Goal: Task Accomplishment & Management: Use online tool/utility

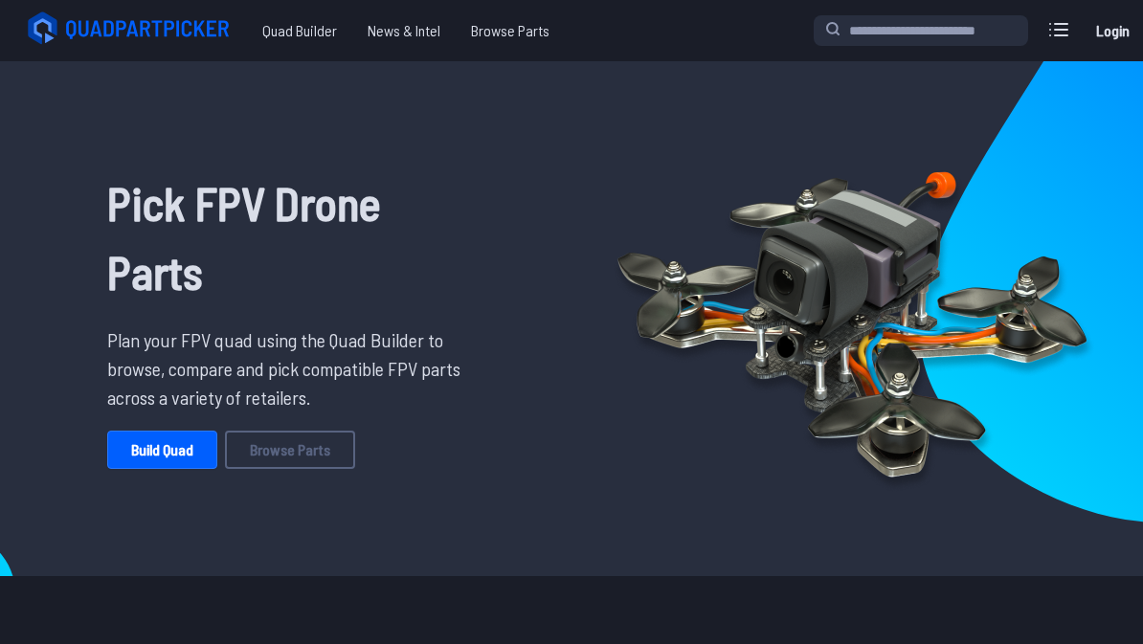
click at [173, 451] on link "Build Quad" at bounding box center [162, 450] width 110 height 38
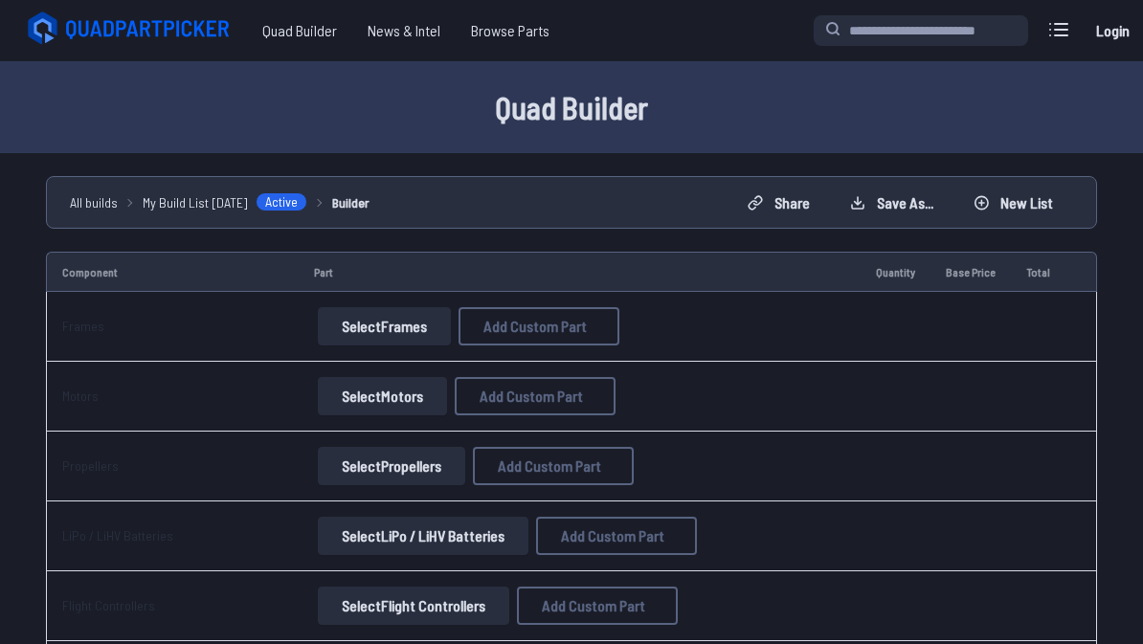
click at [386, 332] on button "Select Frames" at bounding box center [384, 326] width 133 height 38
click at [408, 332] on button "Select Frames" at bounding box center [384, 326] width 133 height 38
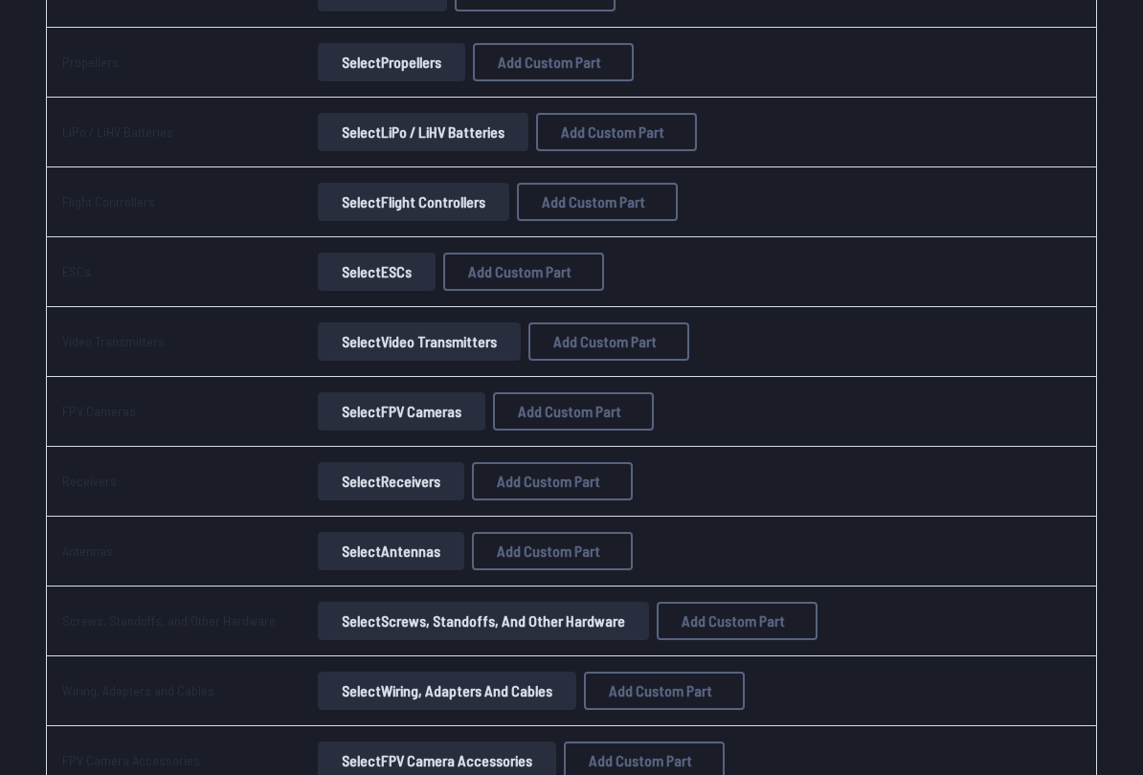
scroll to position [422, 0]
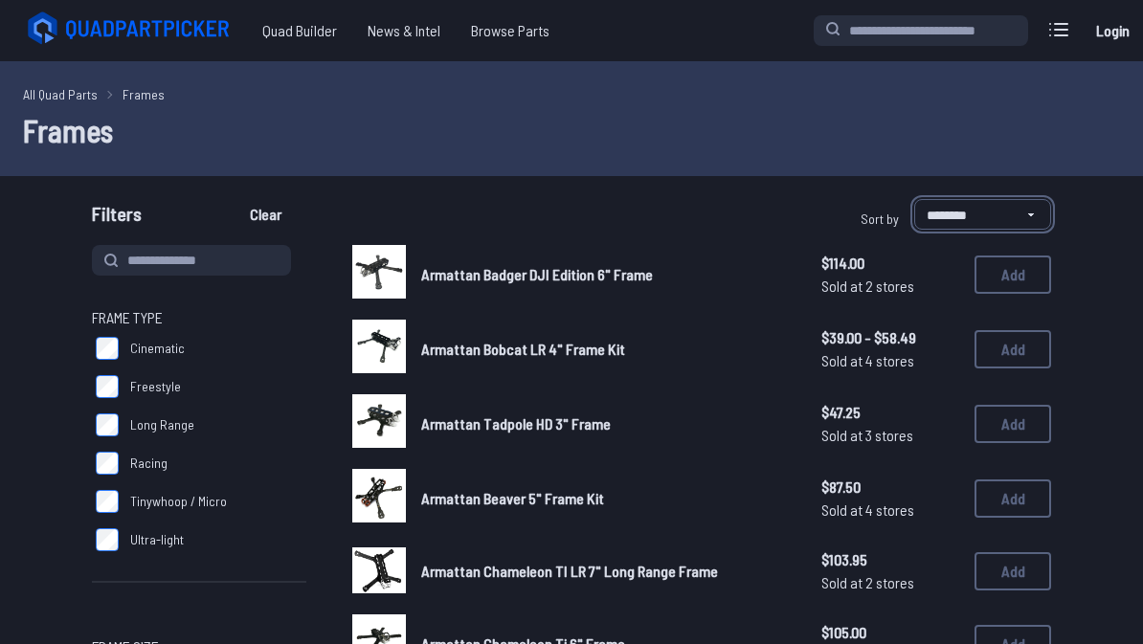
click at [1018, 221] on select "**********" at bounding box center [982, 214] width 137 height 31
select select "*********"
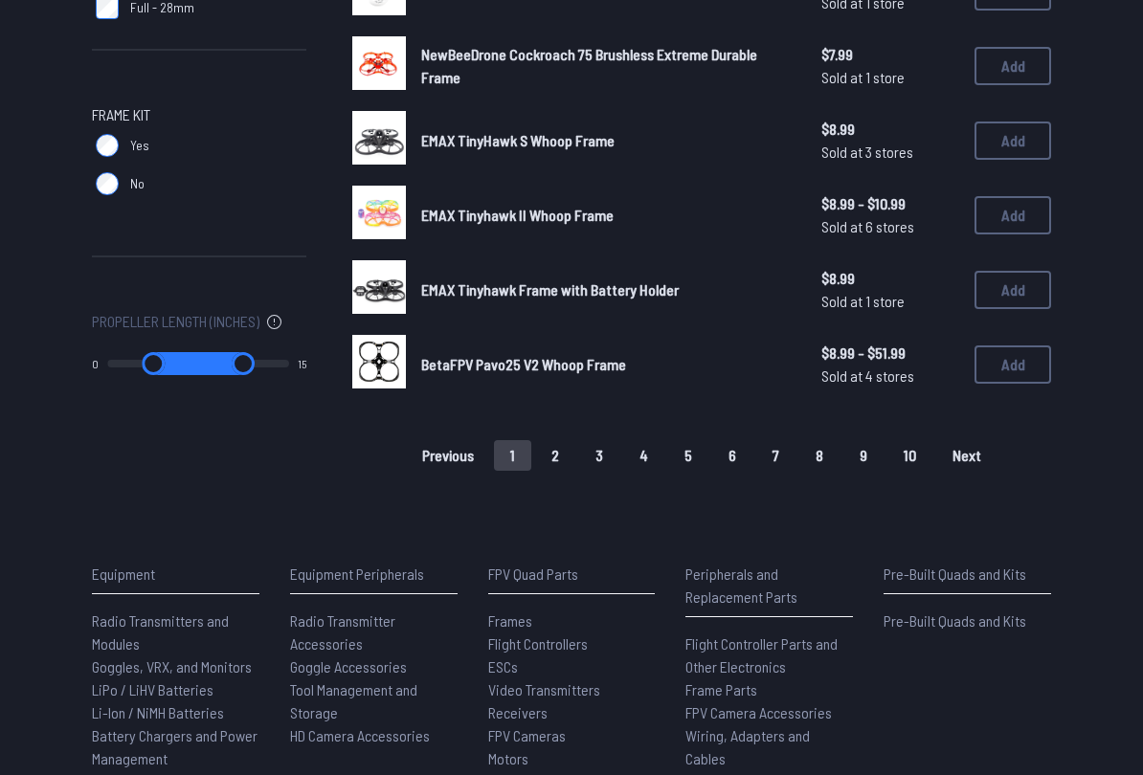
scroll to position [1328, 0]
click at [972, 448] on span "Next" at bounding box center [966, 455] width 29 height 15
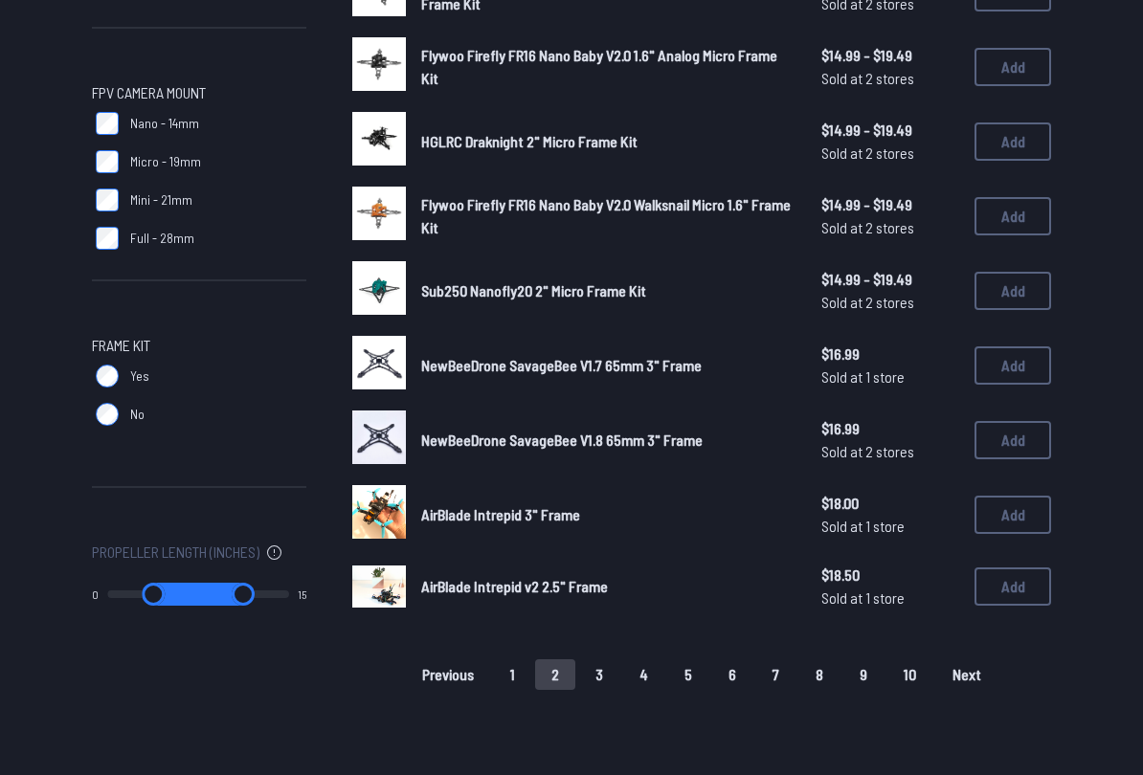
scroll to position [1100, 0]
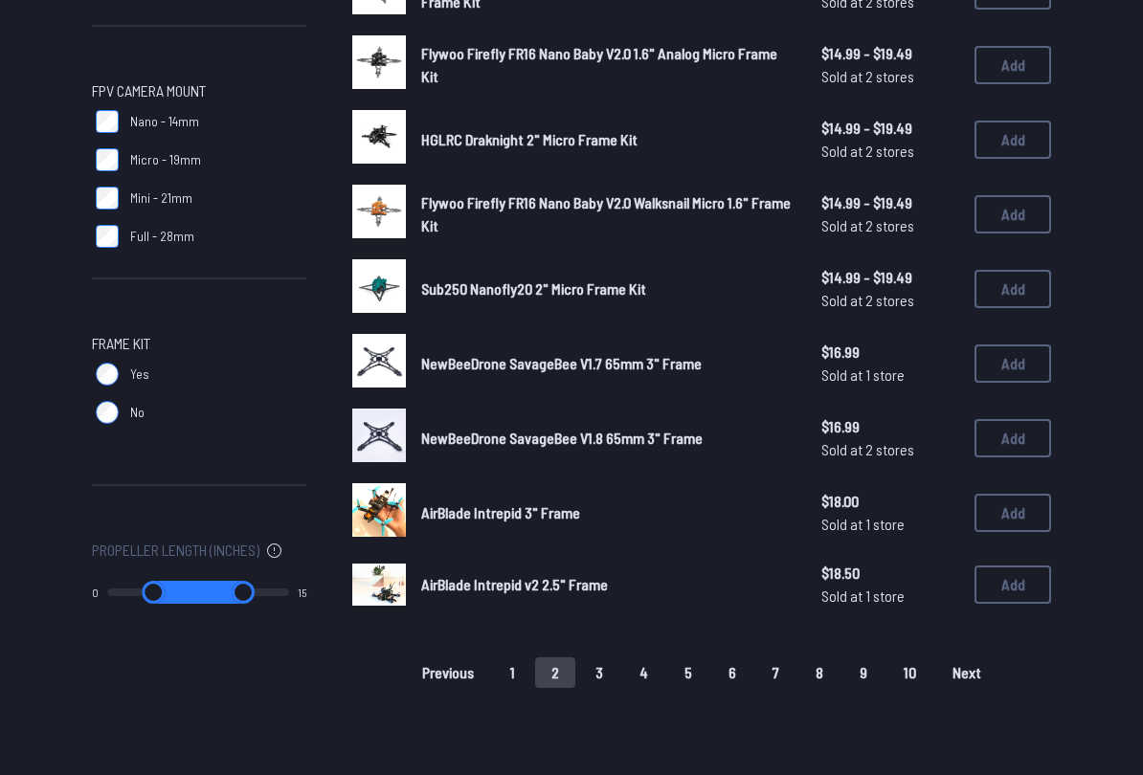
click at [986, 643] on button "Next" at bounding box center [966, 672] width 61 height 31
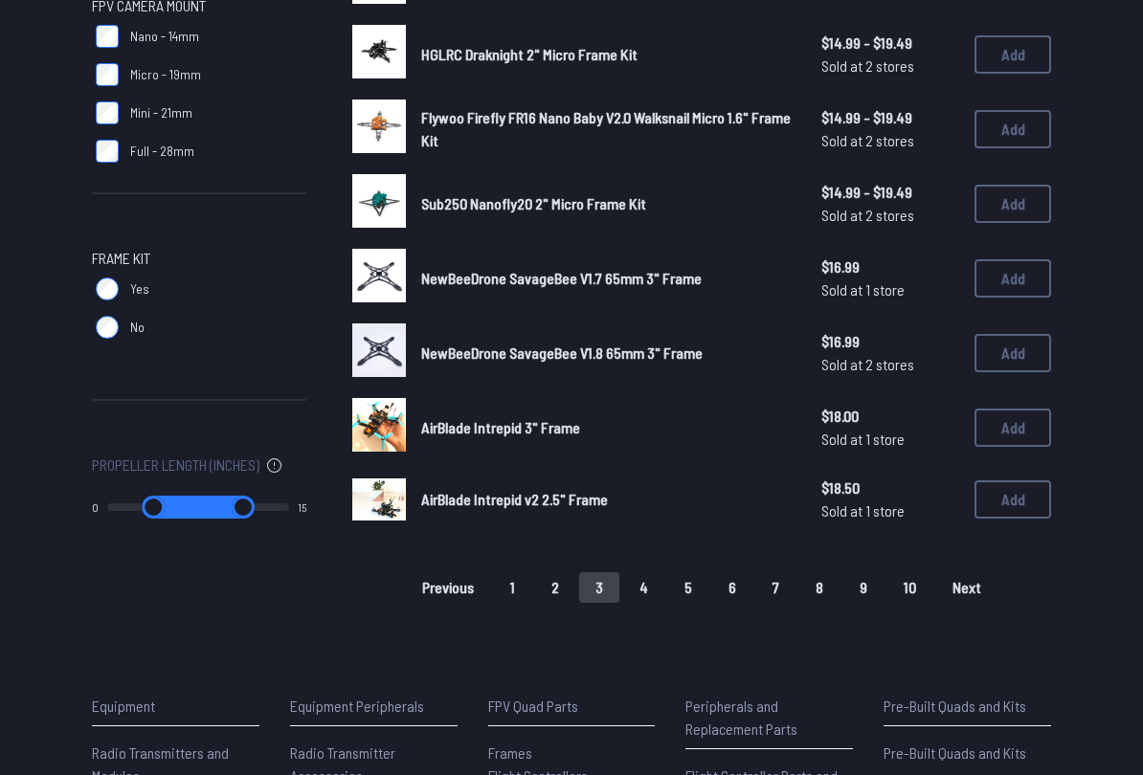
scroll to position [1206, 0]
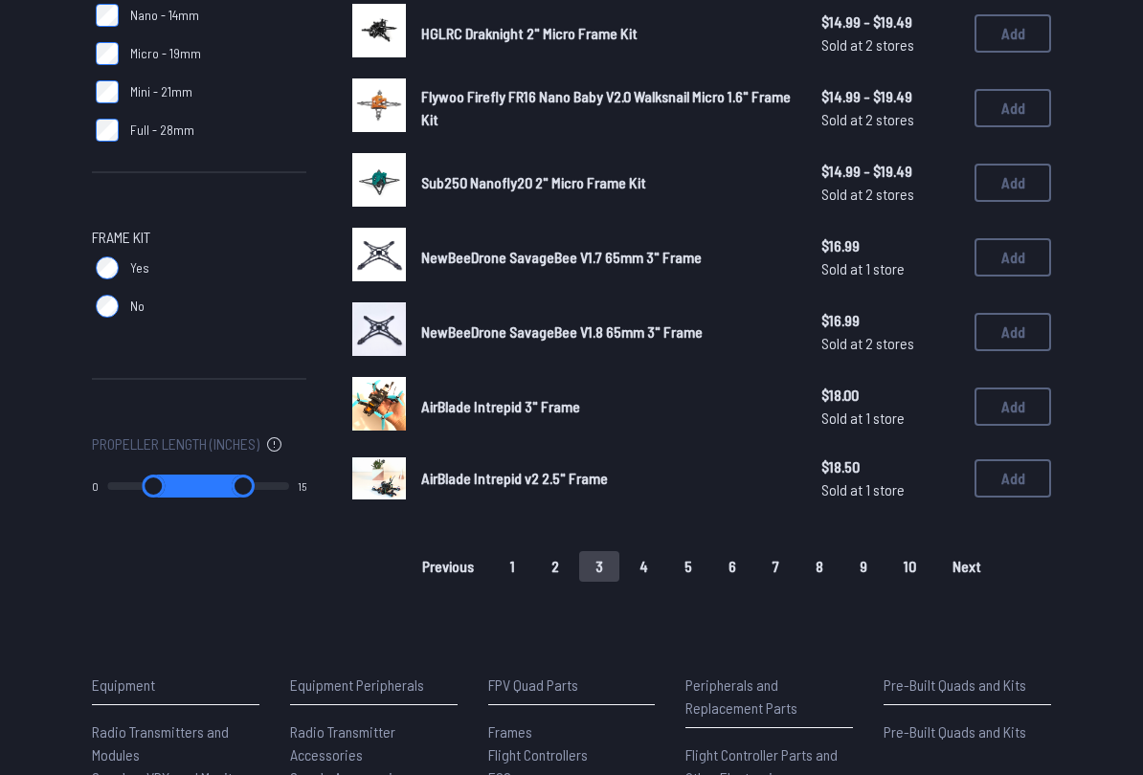
click at [976, 559] on span "Next" at bounding box center [966, 566] width 29 height 15
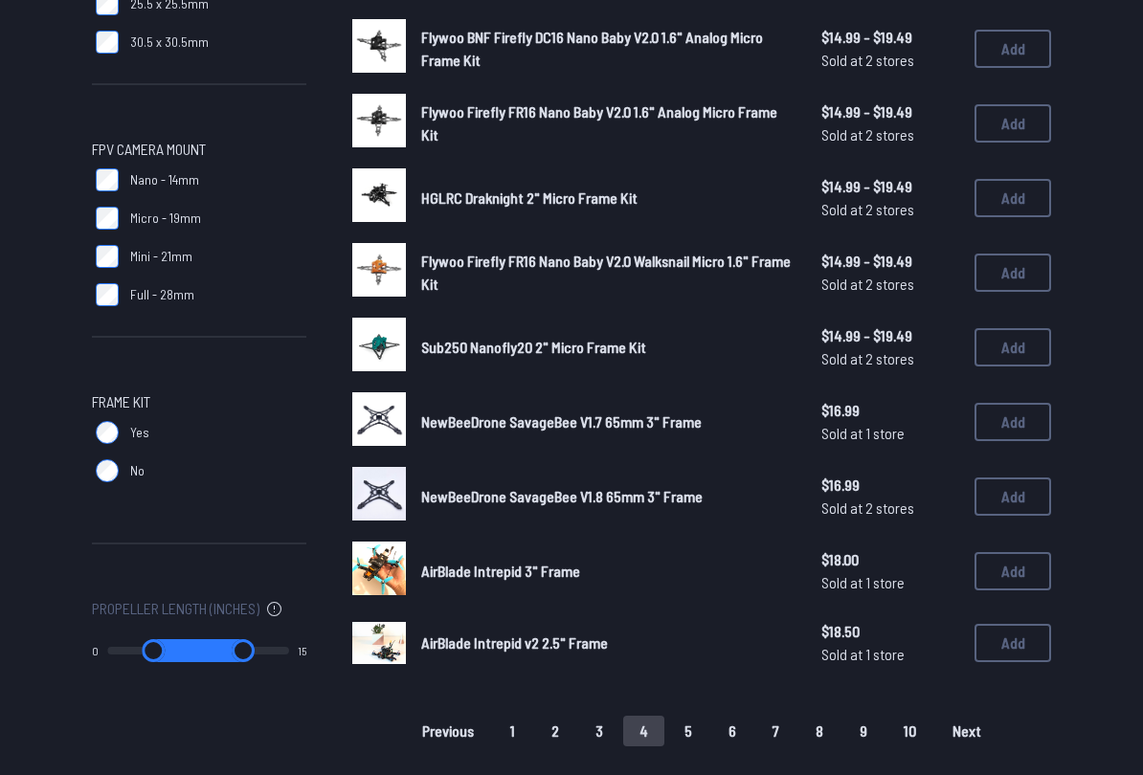
scroll to position [1084, 0]
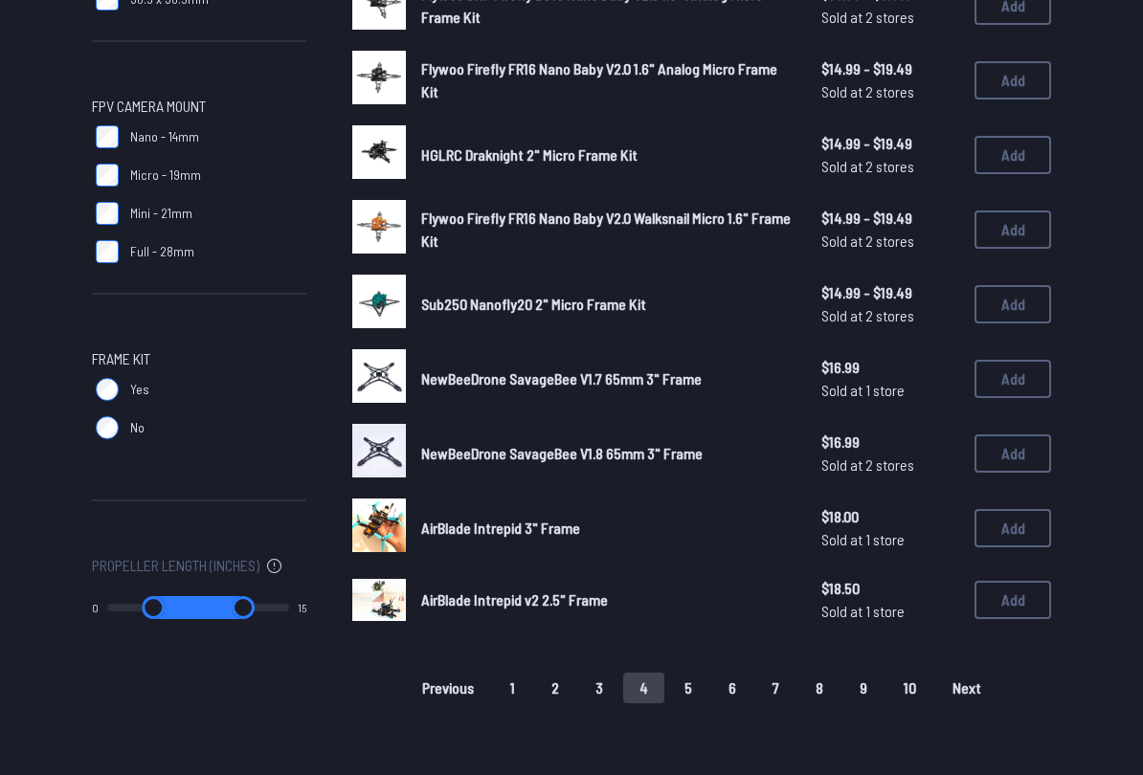
click at [977, 643] on span "Next" at bounding box center [966, 687] width 29 height 15
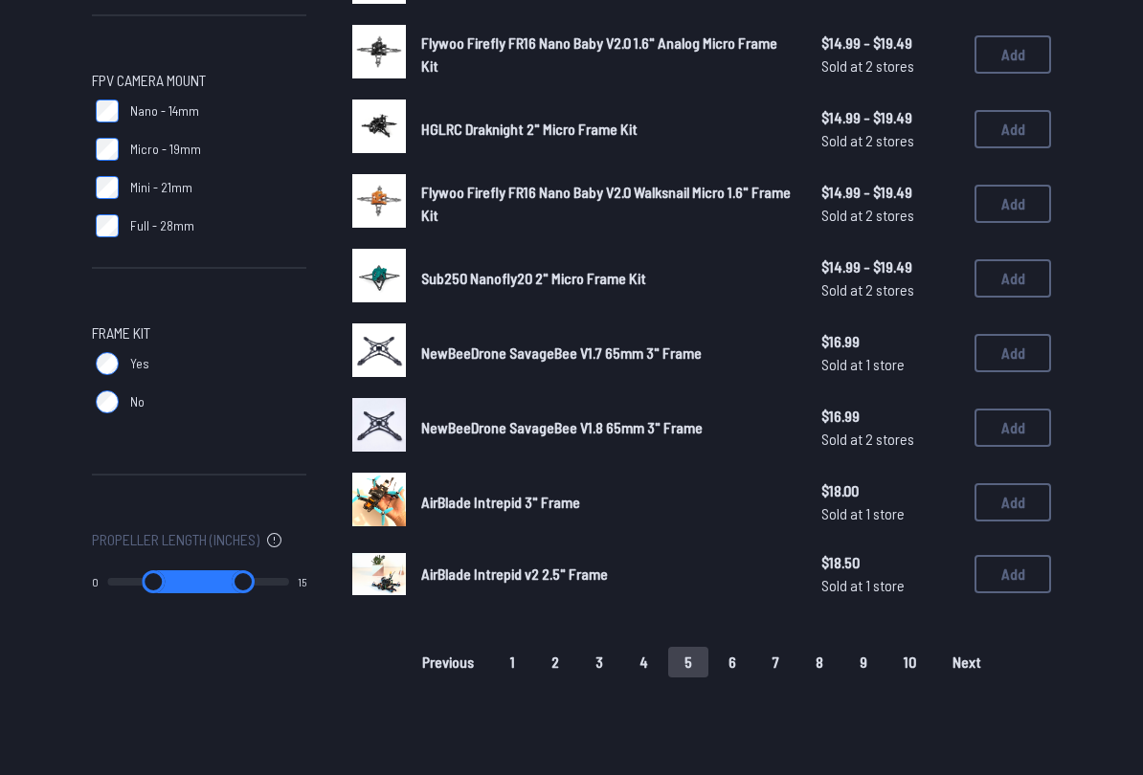
scroll to position [1111, 0]
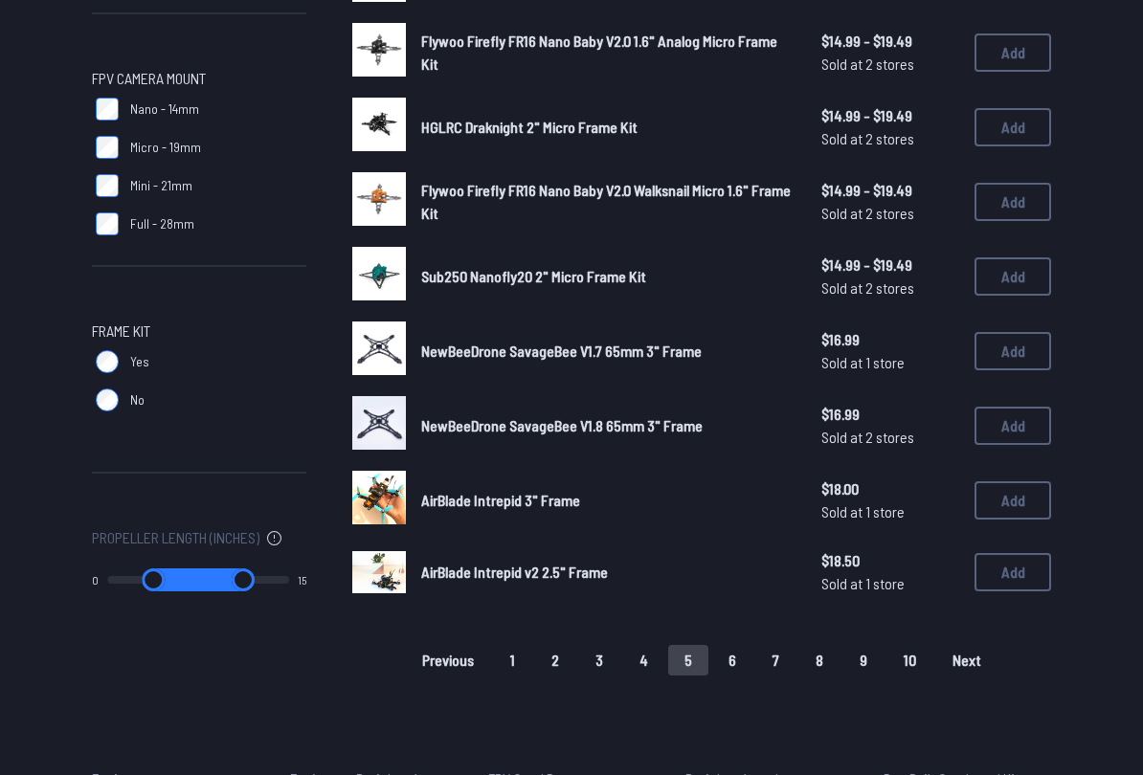
click at [977, 643] on span "Next" at bounding box center [966, 661] width 29 height 15
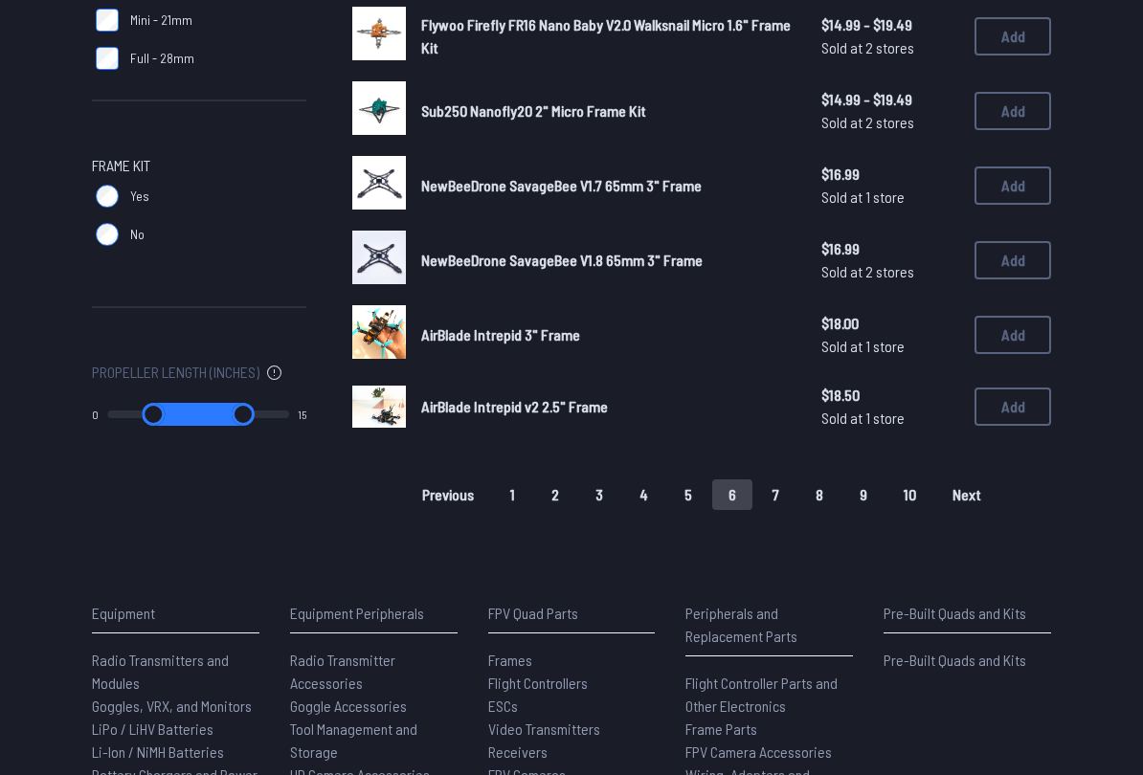
scroll to position [1278, 0]
click at [975, 487] on span "Next" at bounding box center [966, 494] width 29 height 15
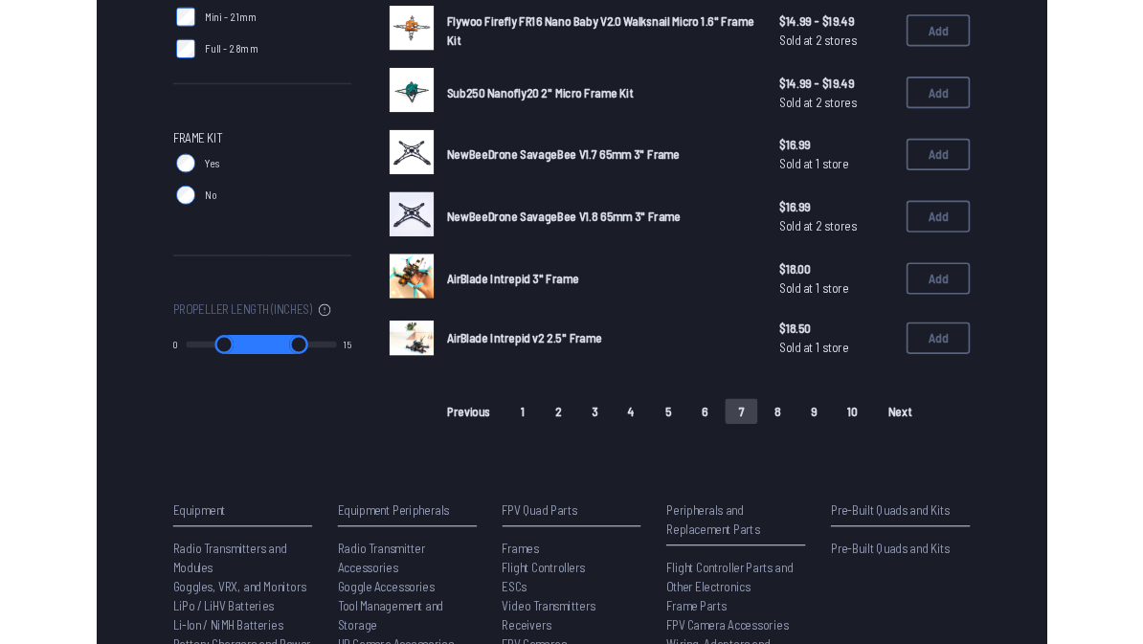
scroll to position [0, 0]
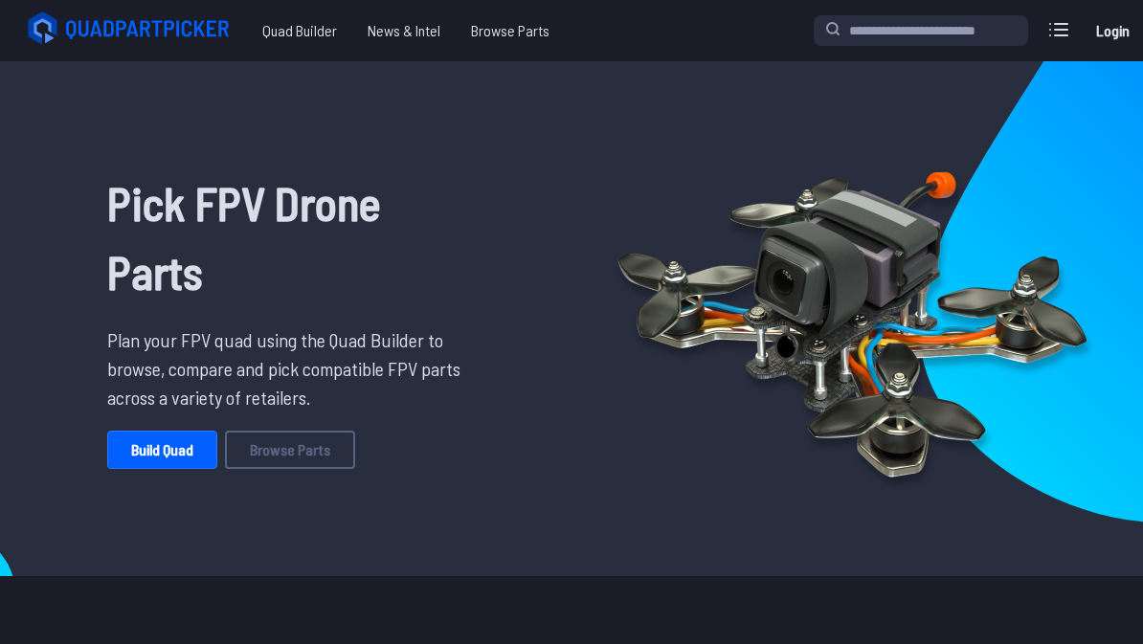
click at [168, 453] on link "Build Quad" at bounding box center [162, 450] width 110 height 38
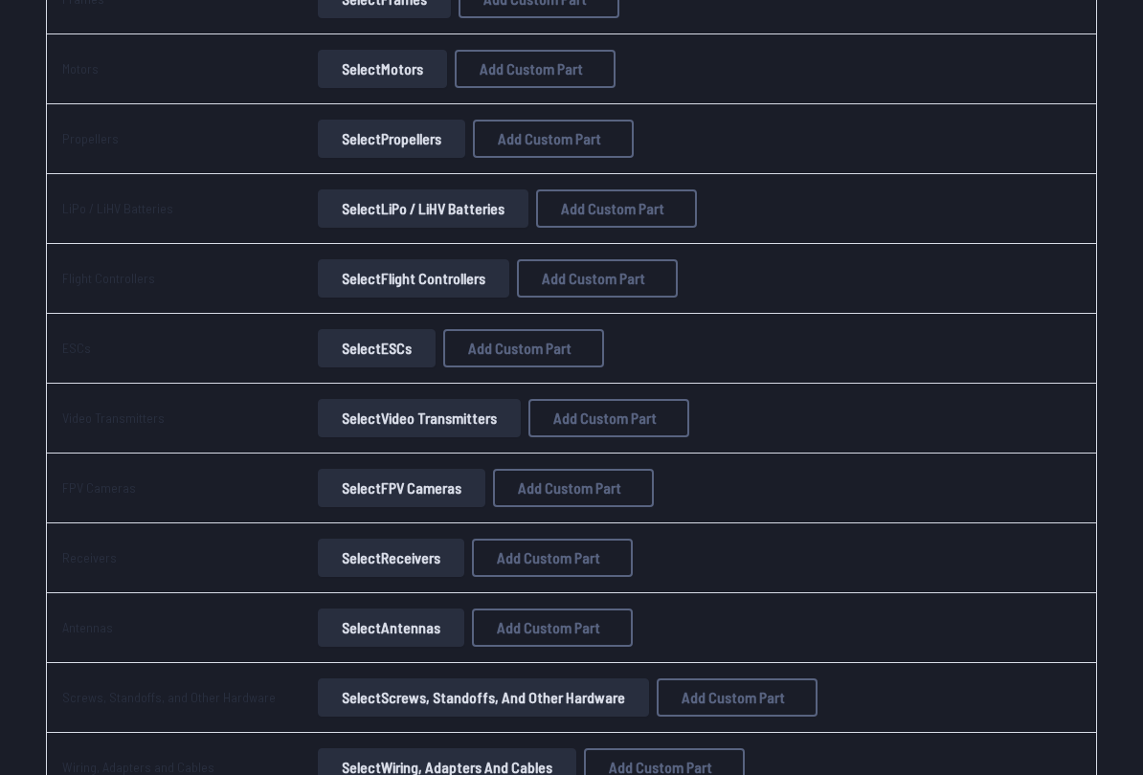
scroll to position [343, 0]
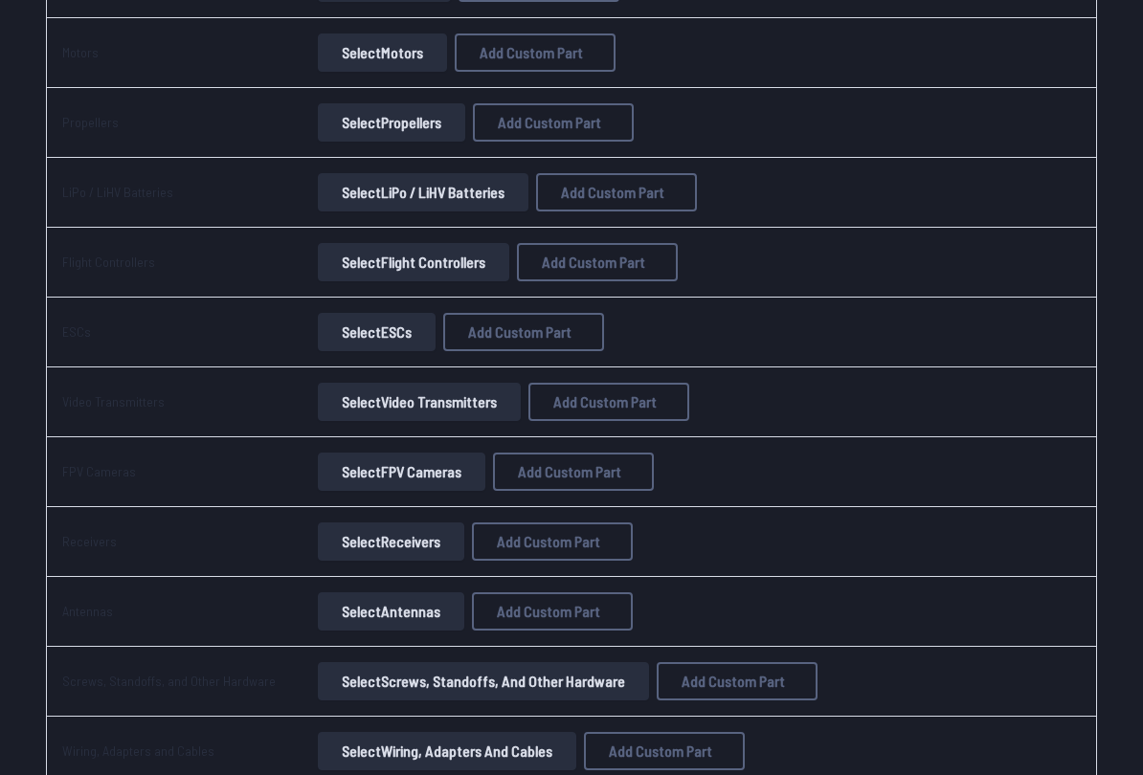
click at [445, 268] on button "Select Flight Controllers" at bounding box center [413, 263] width 191 height 38
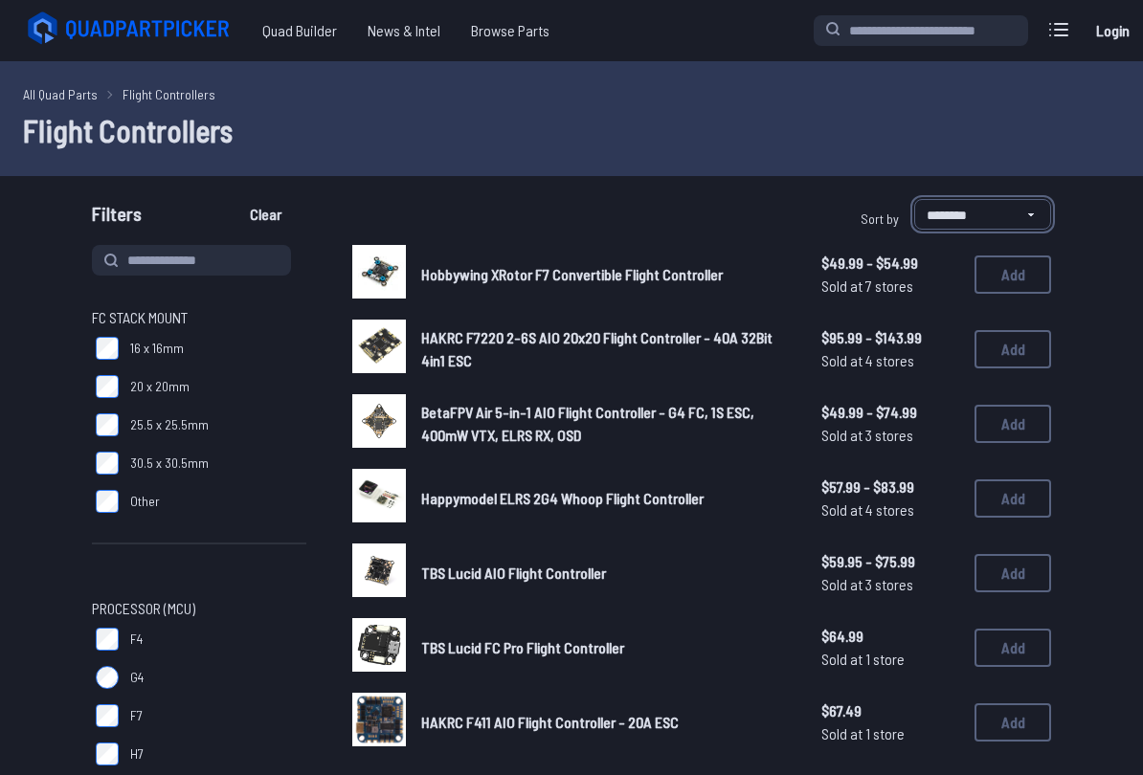
click at [1009, 218] on select "**********" at bounding box center [982, 214] width 137 height 31
select select "*********"
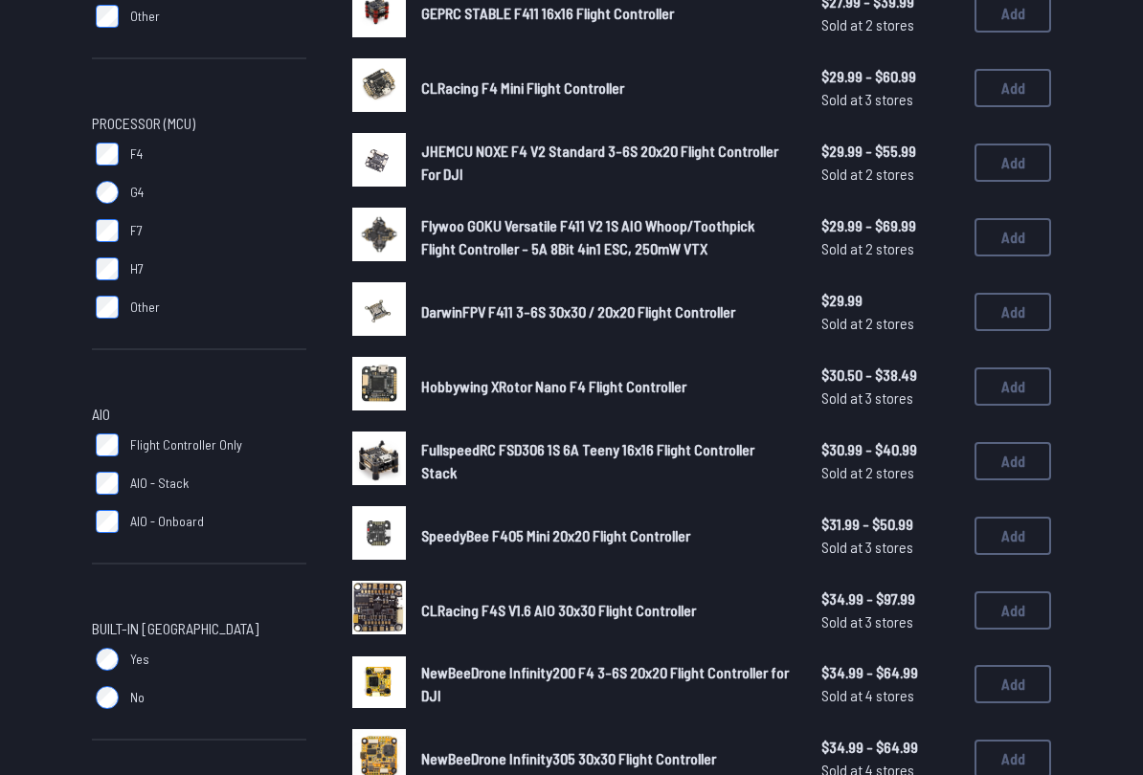
scroll to position [487, 0]
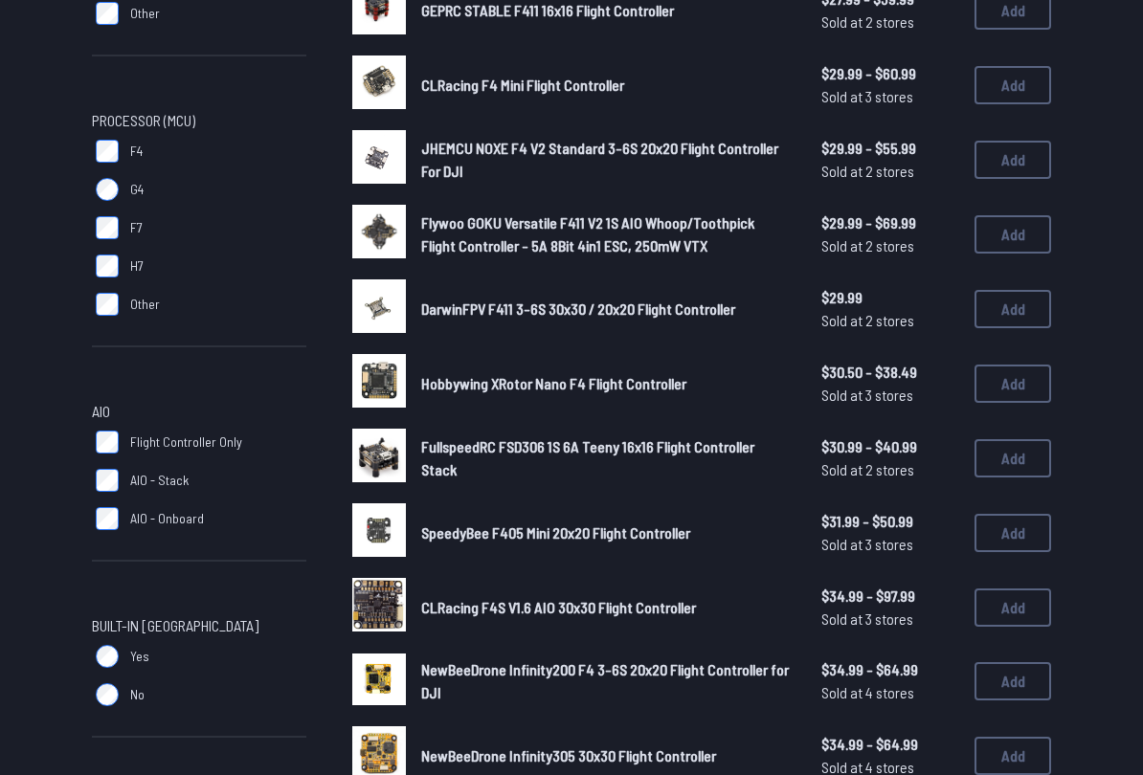
click at [661, 375] on span "Hobbywing XRotor Nano F4 Flight Controller" at bounding box center [553, 384] width 265 height 18
click at [377, 358] on img at bounding box center [379, 381] width 54 height 54
click at [470, 374] on span "Hobbywing XRotor Nano F4 Flight Controller" at bounding box center [553, 383] width 265 height 18
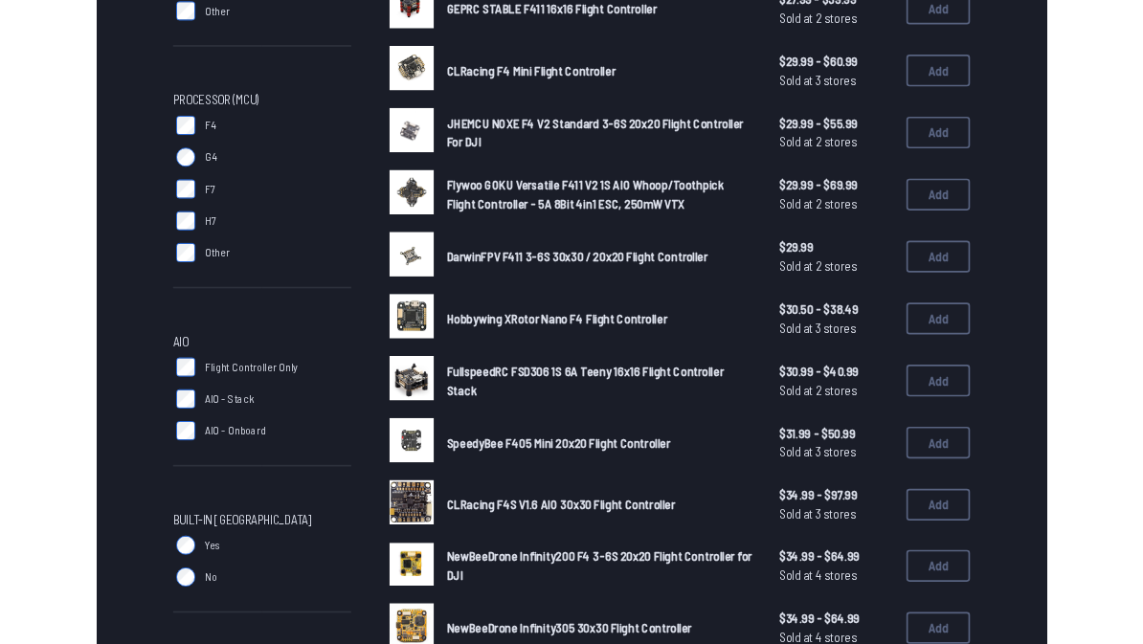
scroll to position [542, 0]
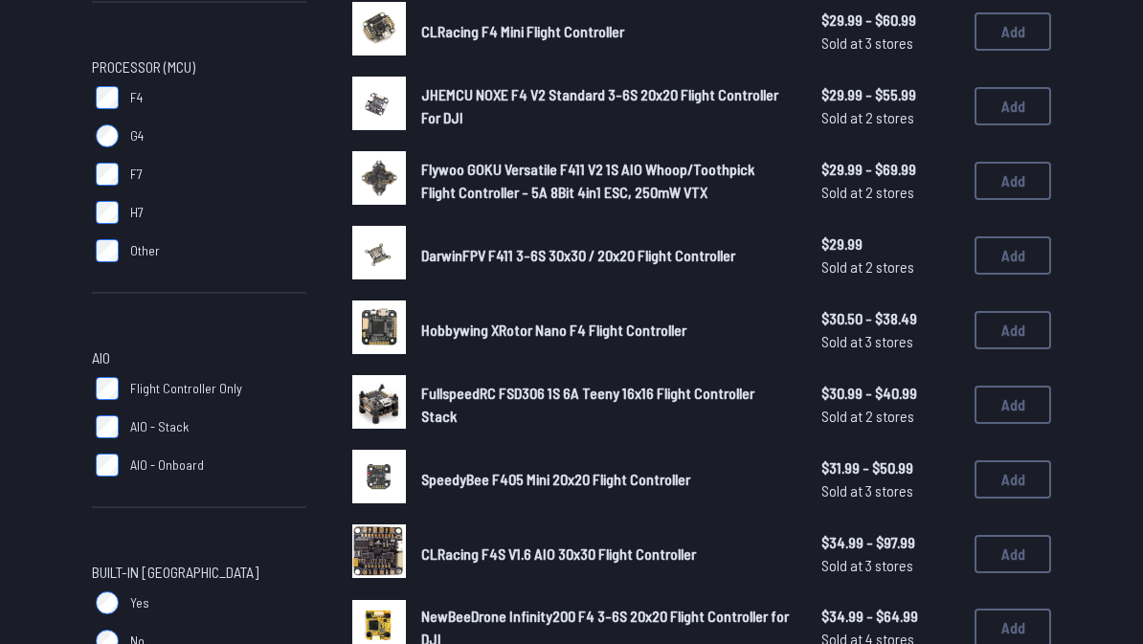
click at [383, 324] on img at bounding box center [379, 328] width 54 height 54
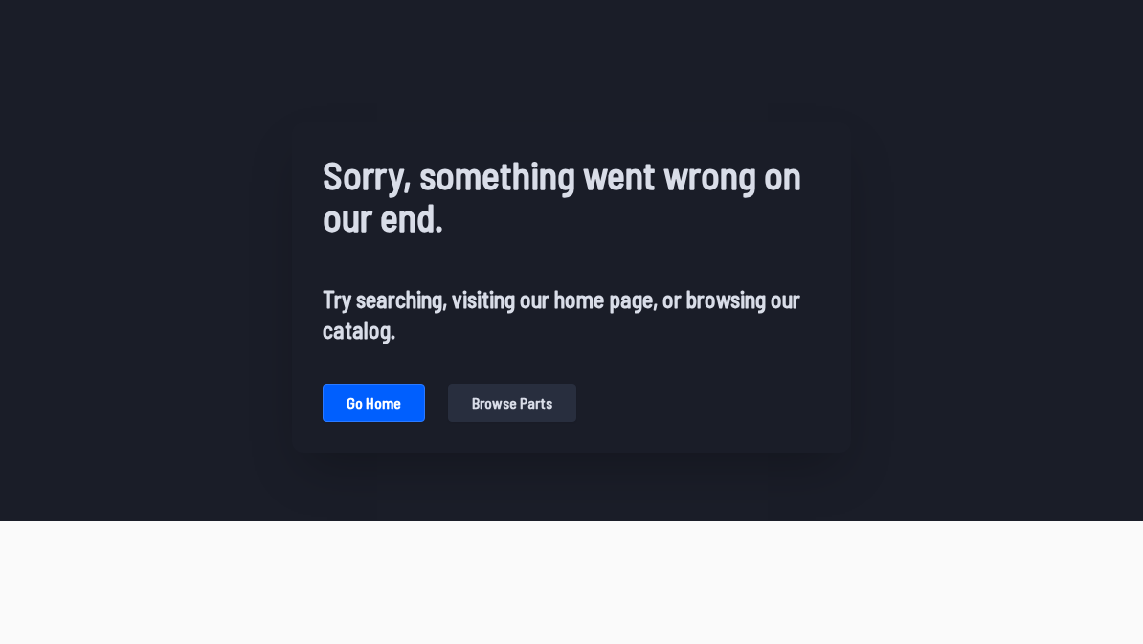
click at [30, 521] on div at bounding box center [571, 521] width 1143 height 0
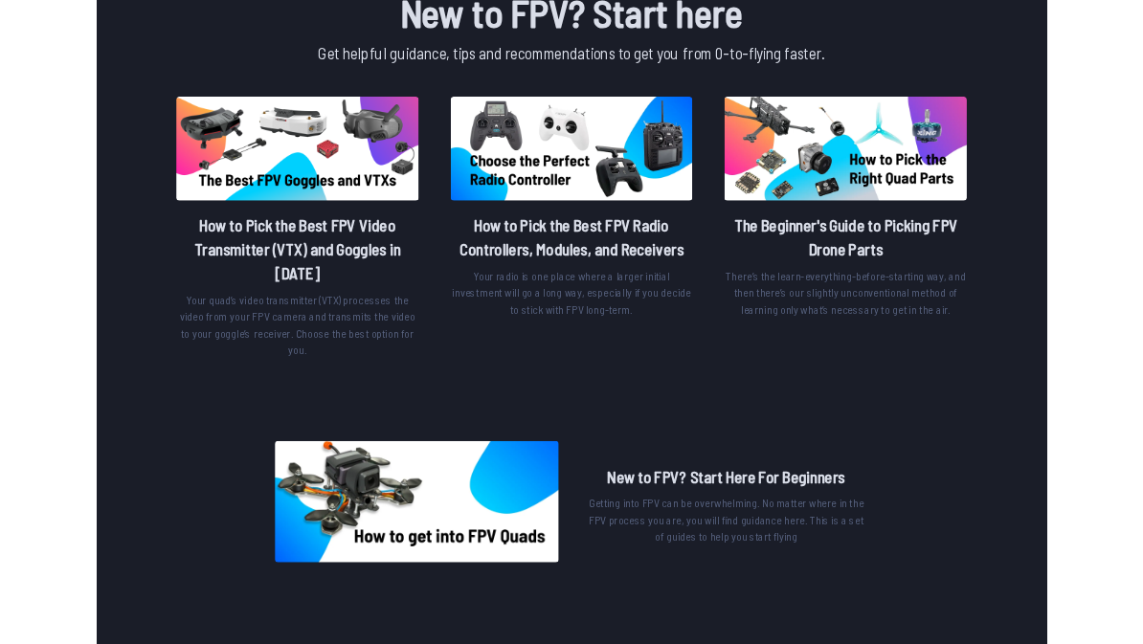
scroll to position [690, 0]
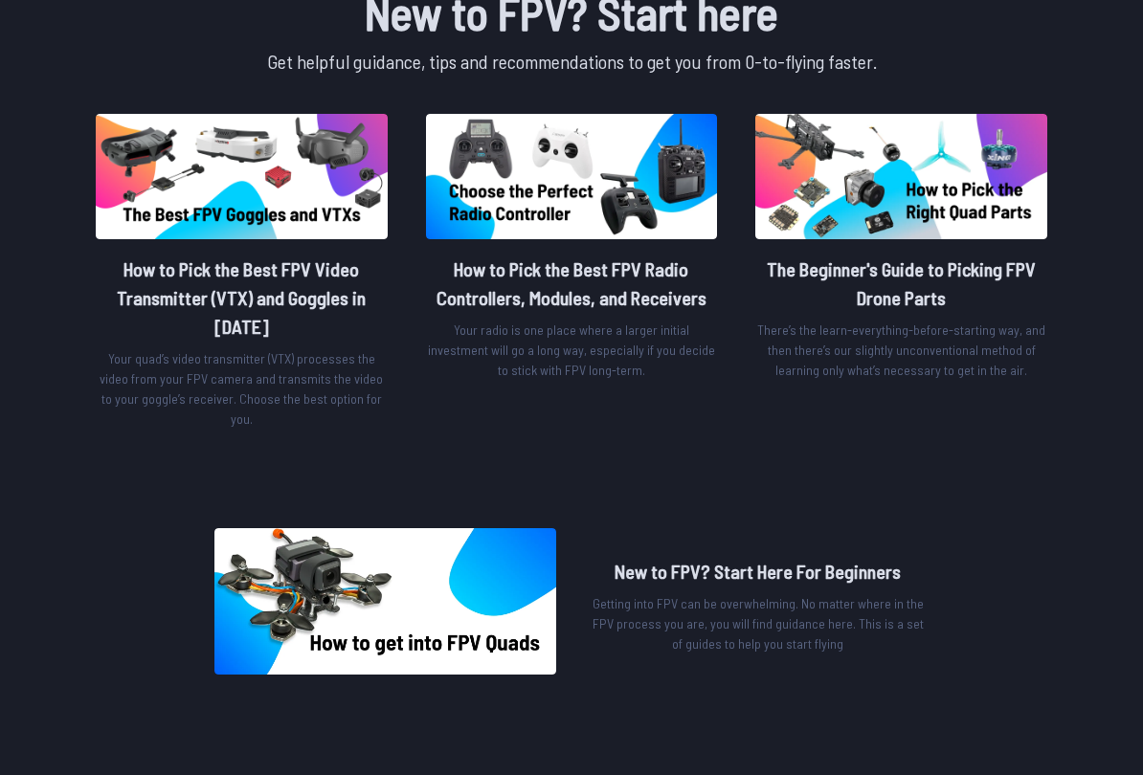
click at [909, 288] on h2 "The Beginner's Guide to Picking FPV Drone Parts" at bounding box center [901, 283] width 292 height 57
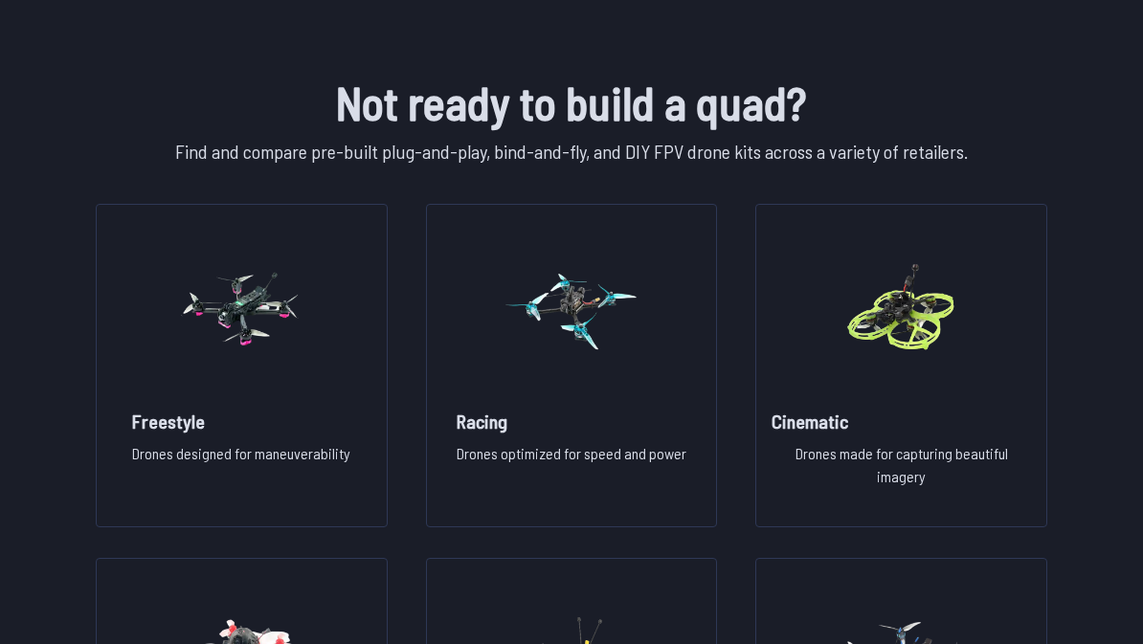
scroll to position [1386, 0]
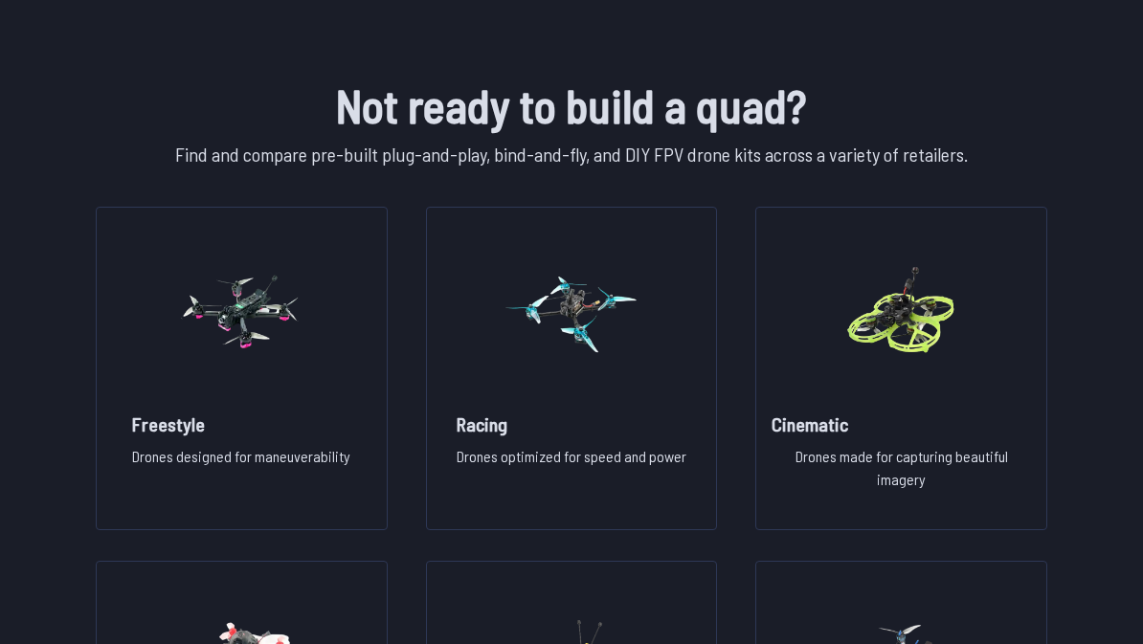
click at [952, 451] on p "Drones made for capturing beautiful imagery" at bounding box center [900, 475] width 259 height 61
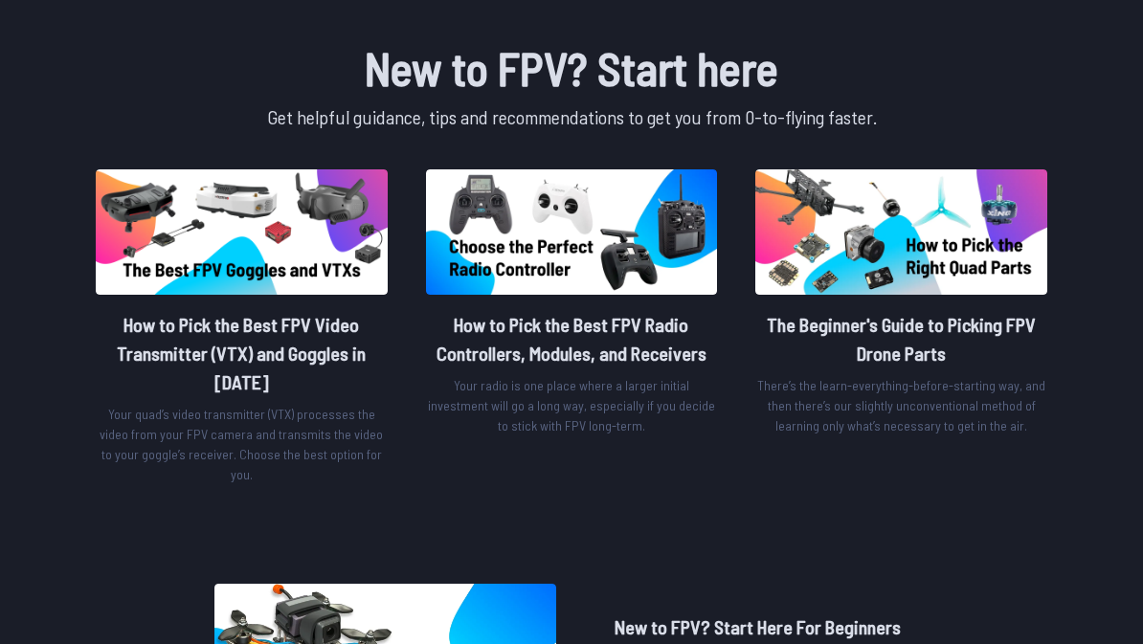
scroll to position [634, 0]
click at [470, 337] on h2 "How to Pick the Best FPV Radio Controllers, Modules, and Receivers" at bounding box center [572, 339] width 292 height 57
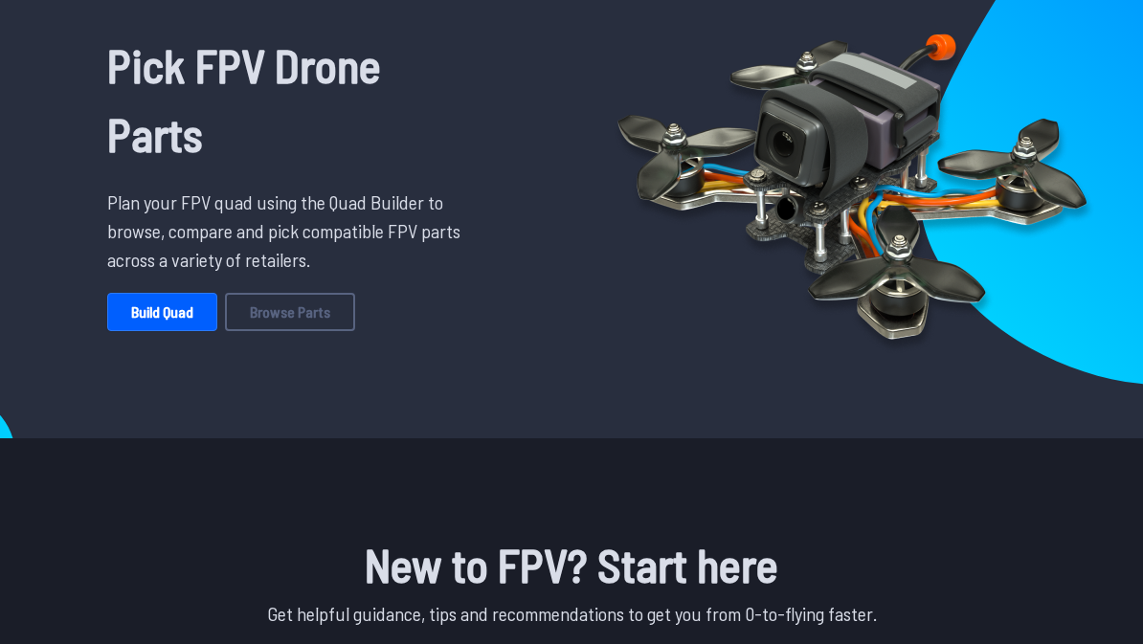
scroll to position [0, 0]
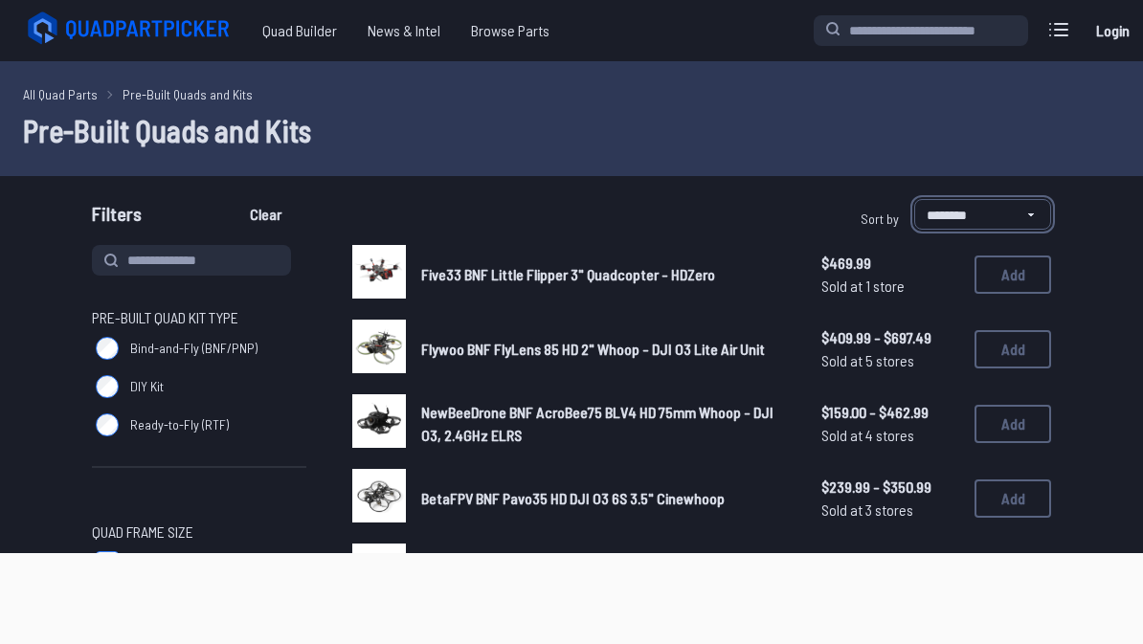
click at [1014, 220] on select "**********" at bounding box center [982, 214] width 137 height 31
select select "*********"
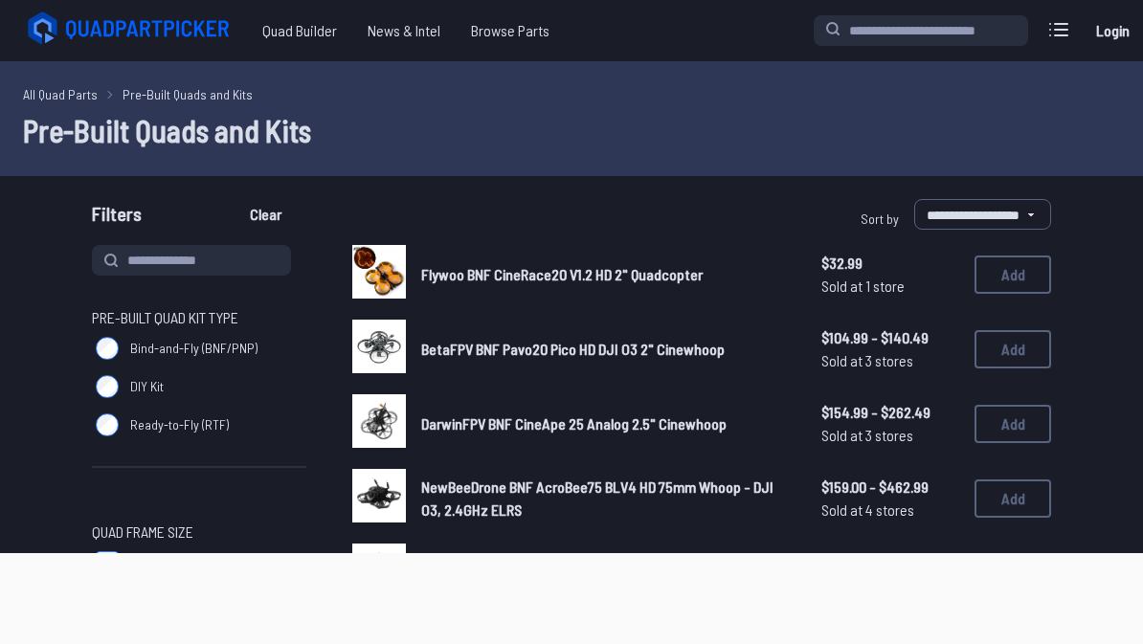
click at [274, 34] on span "Quad Builder" at bounding box center [299, 30] width 105 height 38
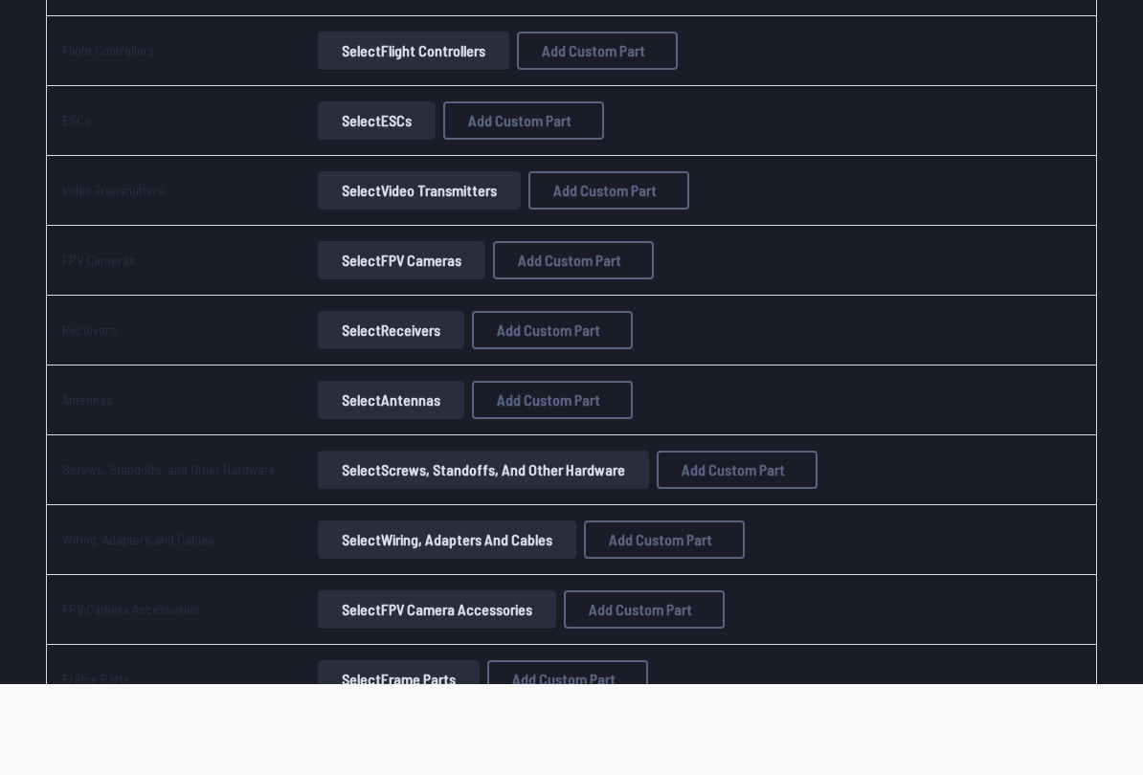
scroll to position [555, 0]
click at [337, 270] on button "Select FPV Cameras" at bounding box center [401, 260] width 167 height 38
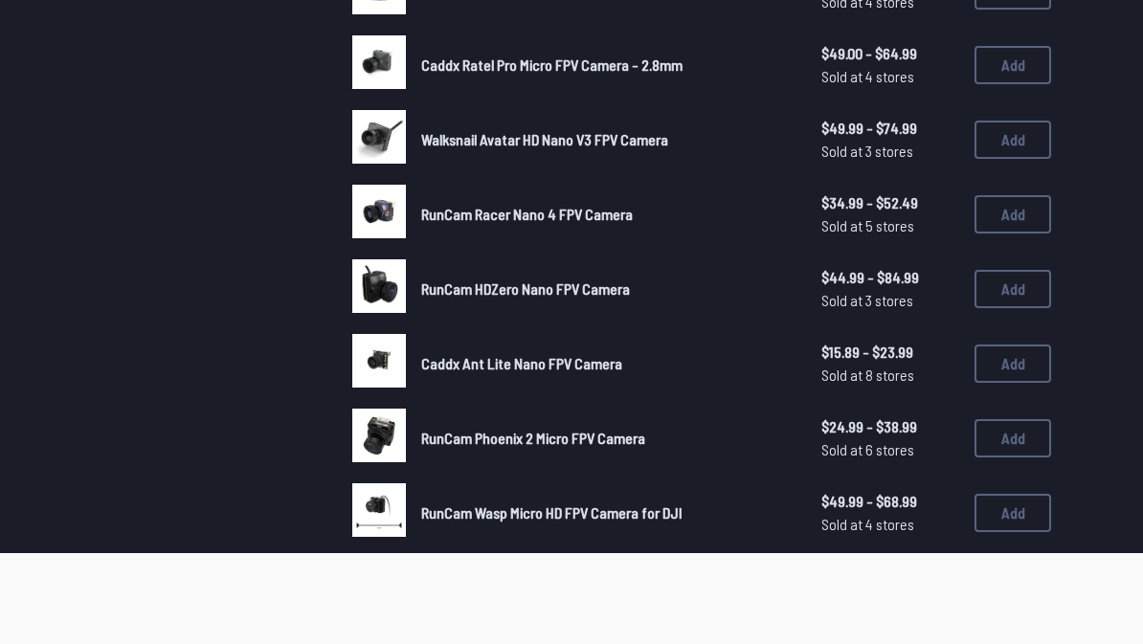
scroll to position [1013, 0]
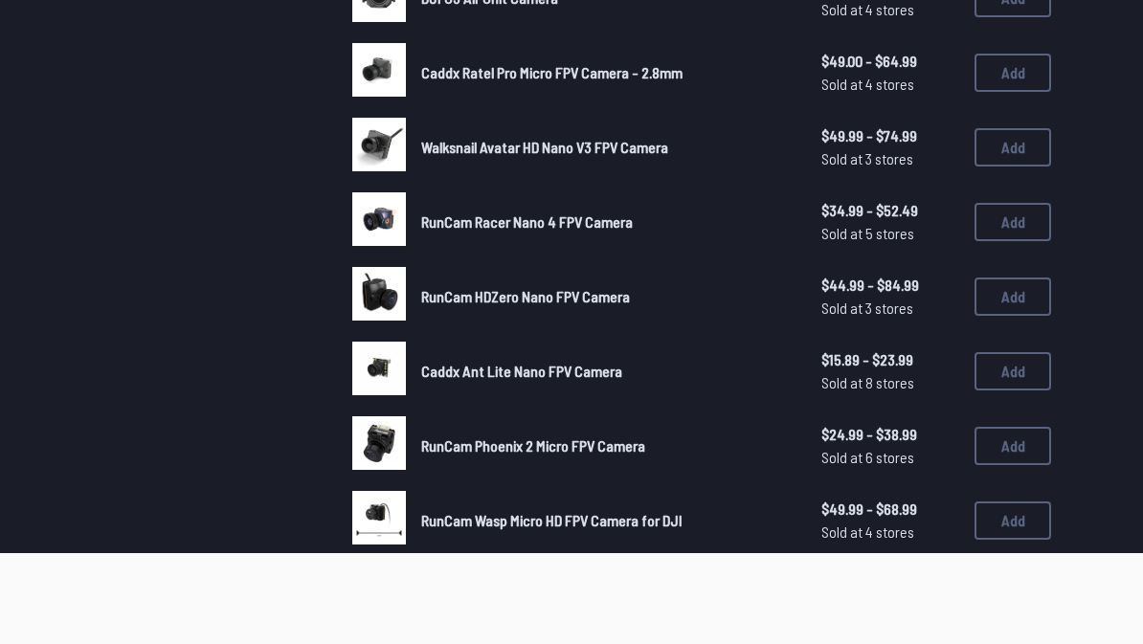
select select "*********"
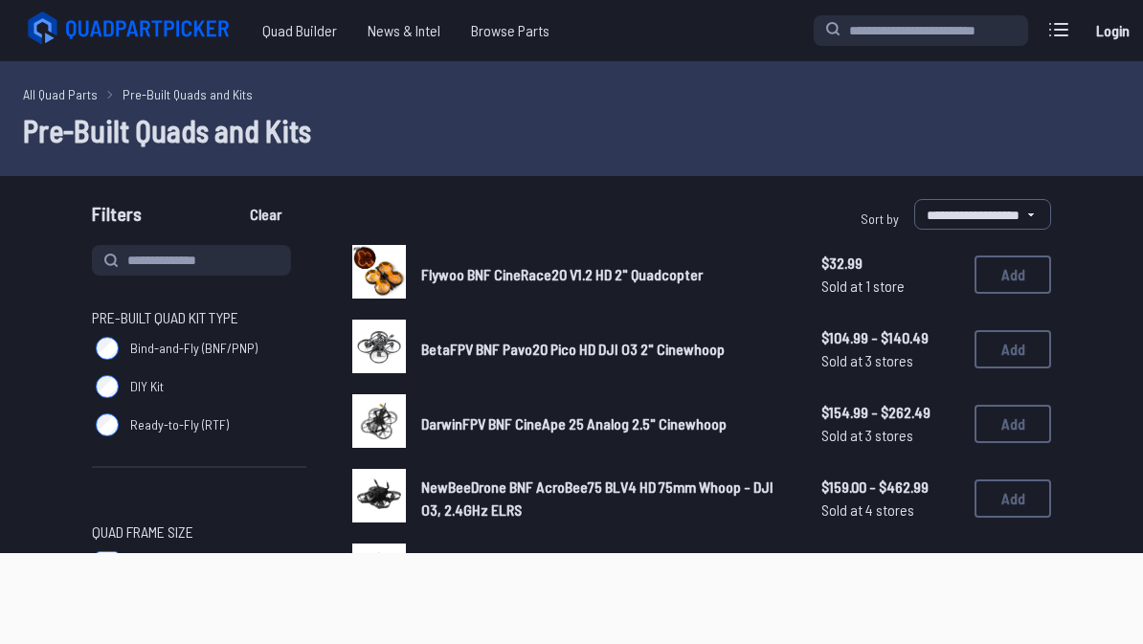
click at [310, 35] on span "Quad Builder" at bounding box center [299, 30] width 105 height 38
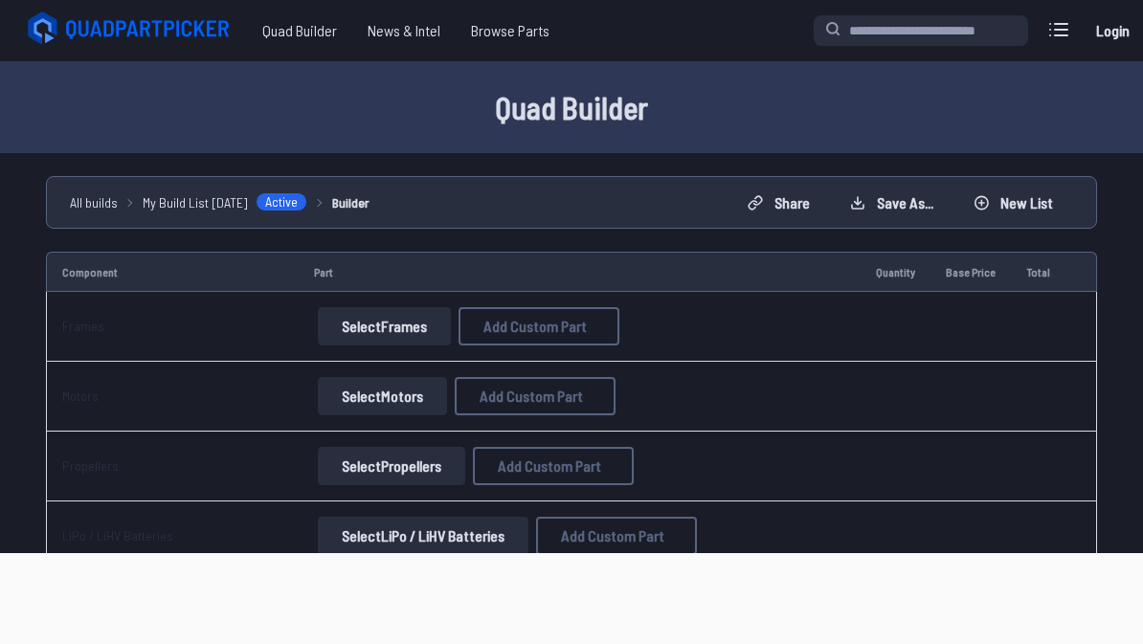
click at [487, 31] on span "Browse Parts" at bounding box center [510, 30] width 109 height 38
